Goal: Transaction & Acquisition: Purchase product/service

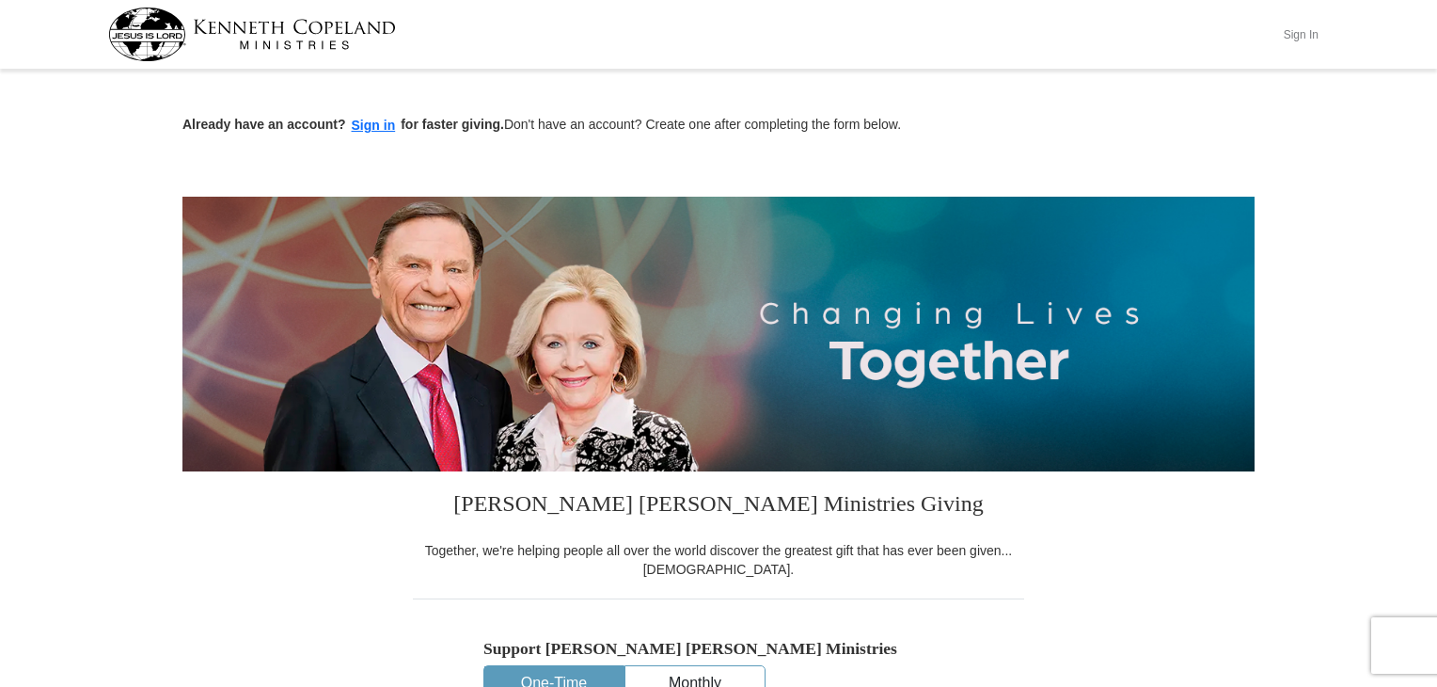
click at [1288, 30] on button "Sign In" at bounding box center [1301, 34] width 56 height 29
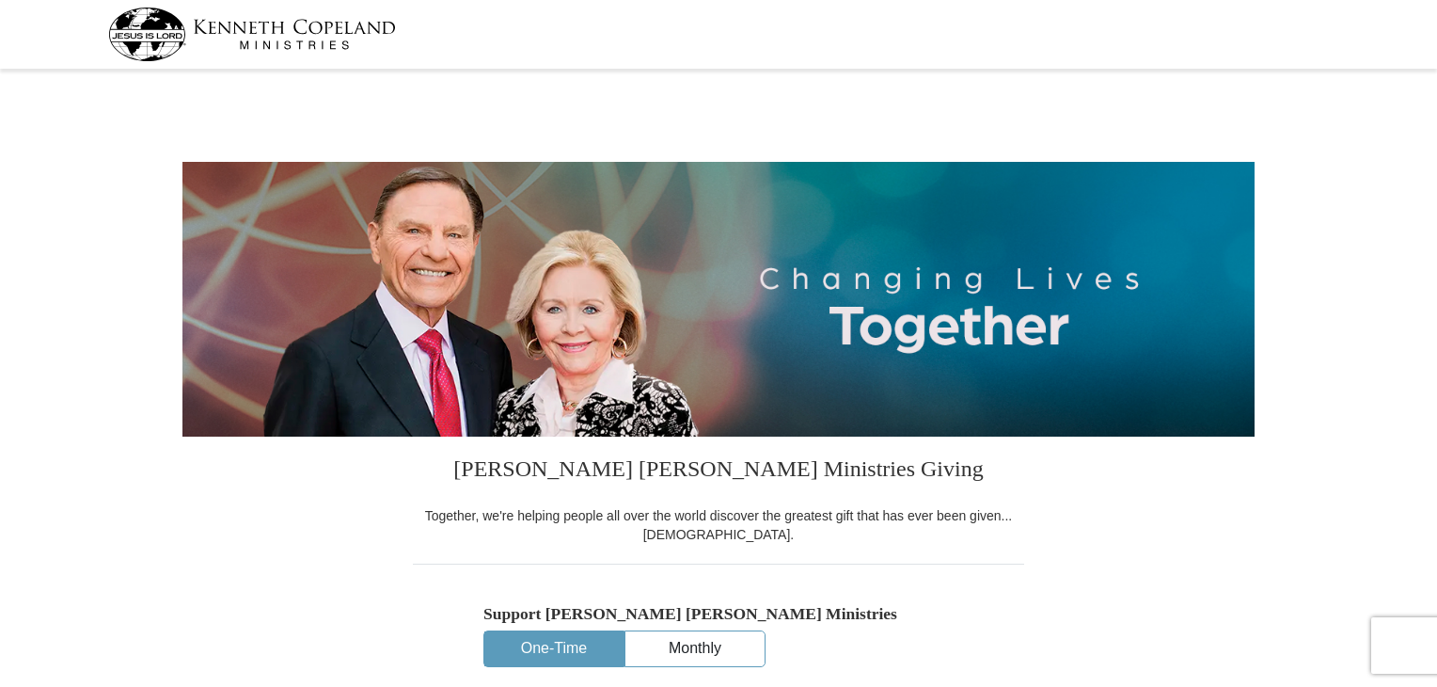
select select "AZ"
click at [541, 653] on button "One-Time" at bounding box center [553, 648] width 139 height 35
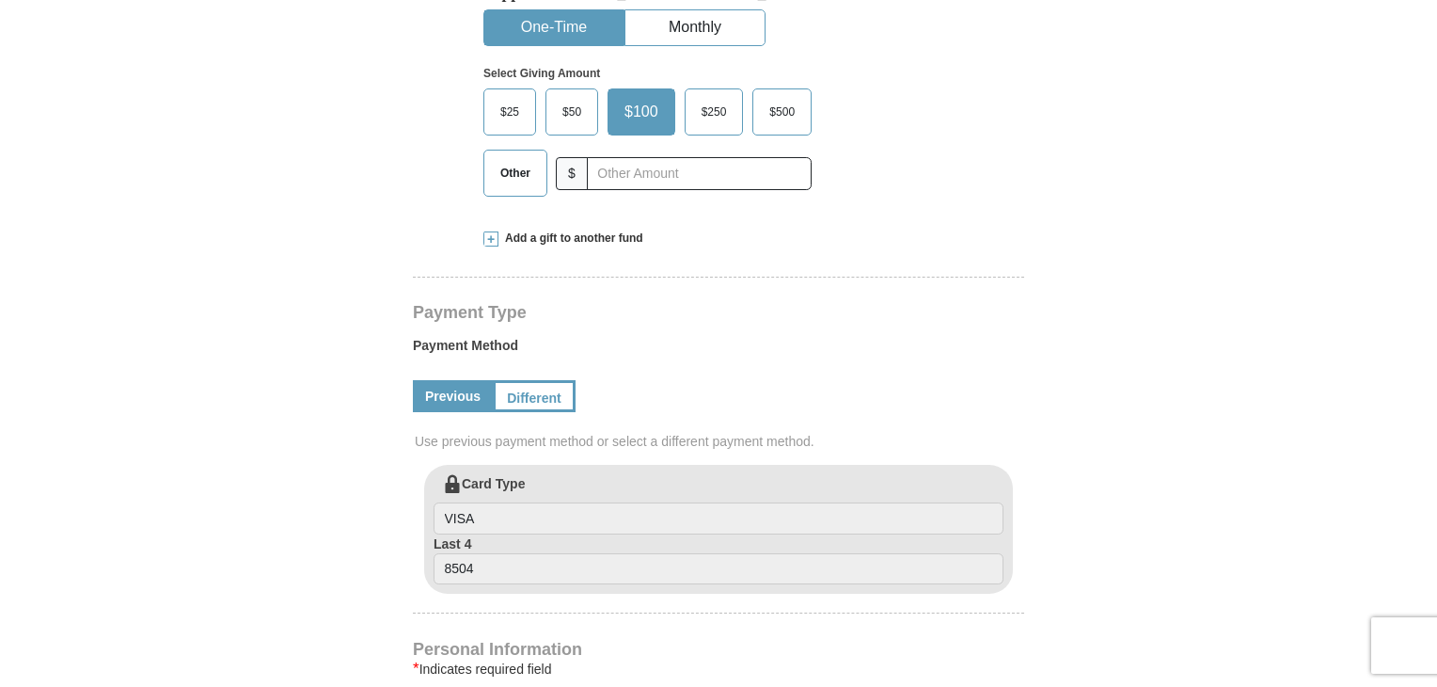
scroll to position [536, 0]
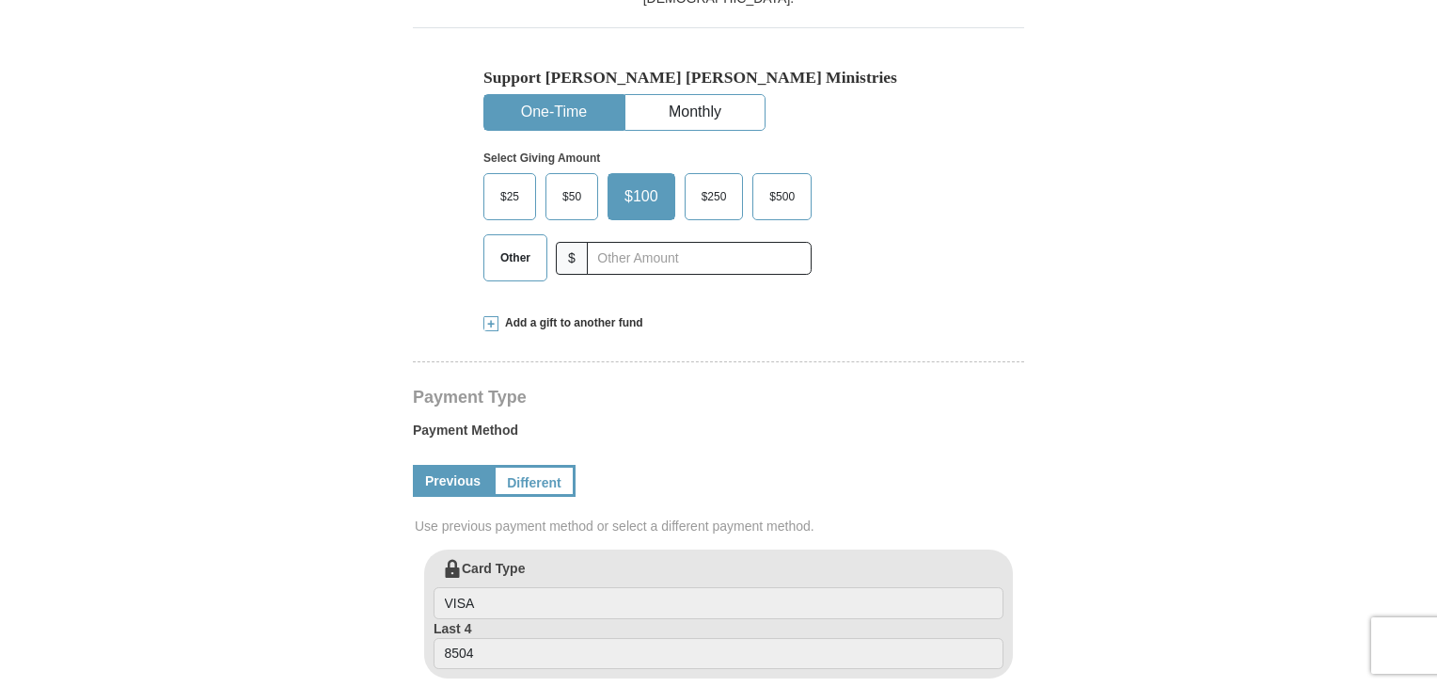
click at [510, 261] on span "Other" at bounding box center [515, 258] width 49 height 28
click at [0, 0] on input "Other" at bounding box center [0, 0] width 0 height 0
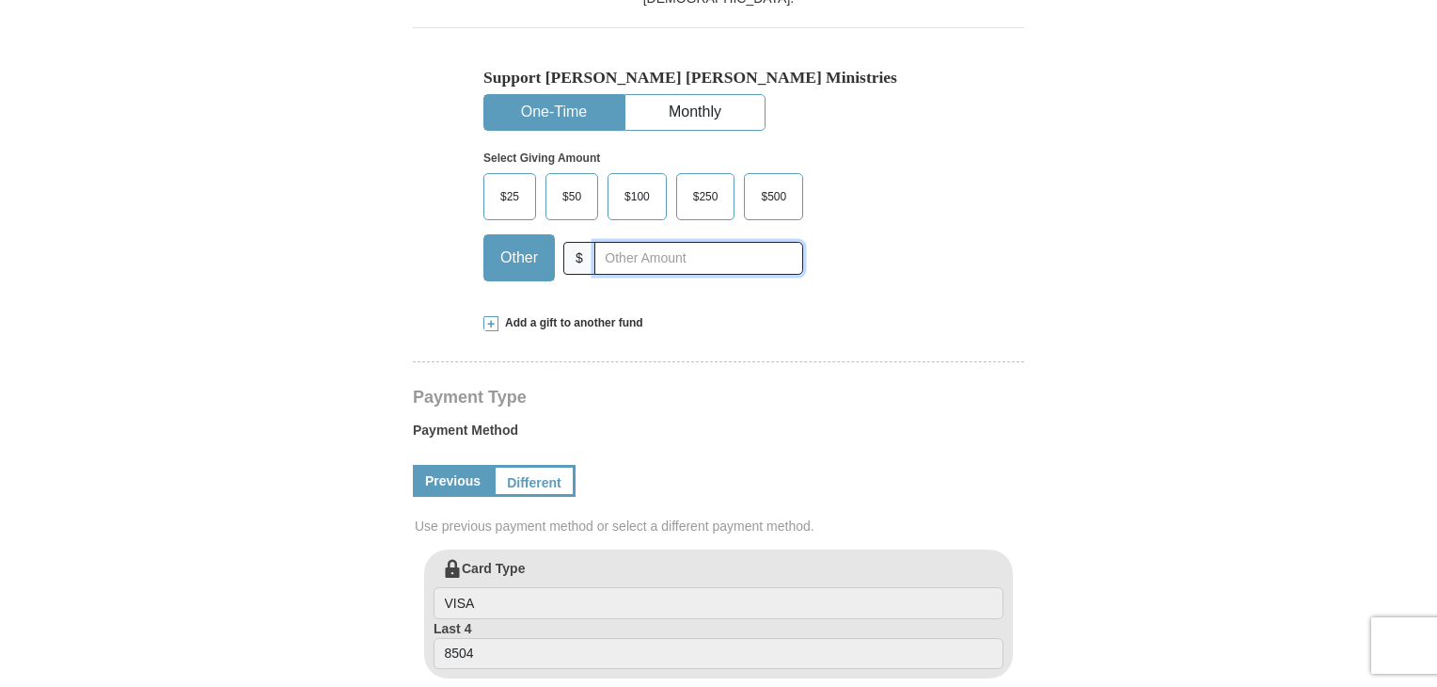
click at [618, 259] on input "text" at bounding box center [698, 258] width 209 height 33
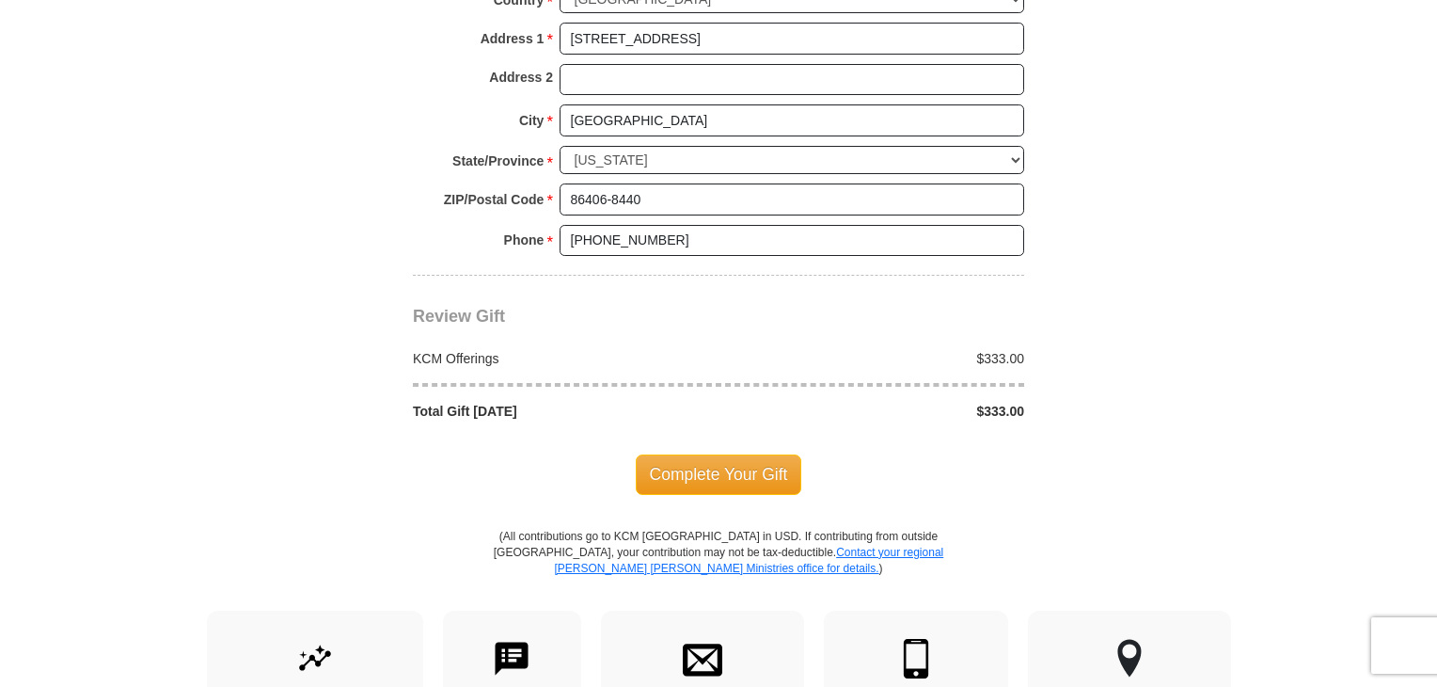
scroll to position [1513, 0]
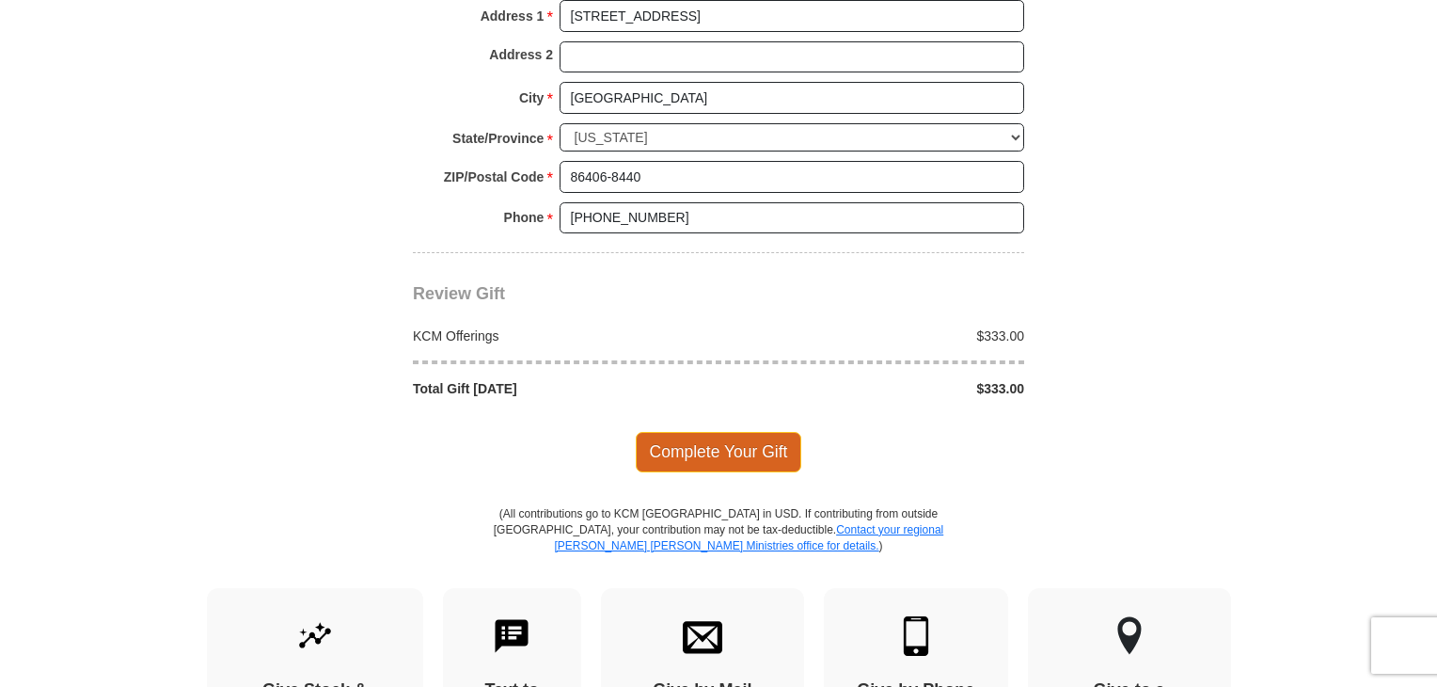
type input "333.00"
click at [690, 434] on span "Complete Your Gift" at bounding box center [719, 452] width 166 height 40
